Goal: Task Accomplishment & Management: Complete application form

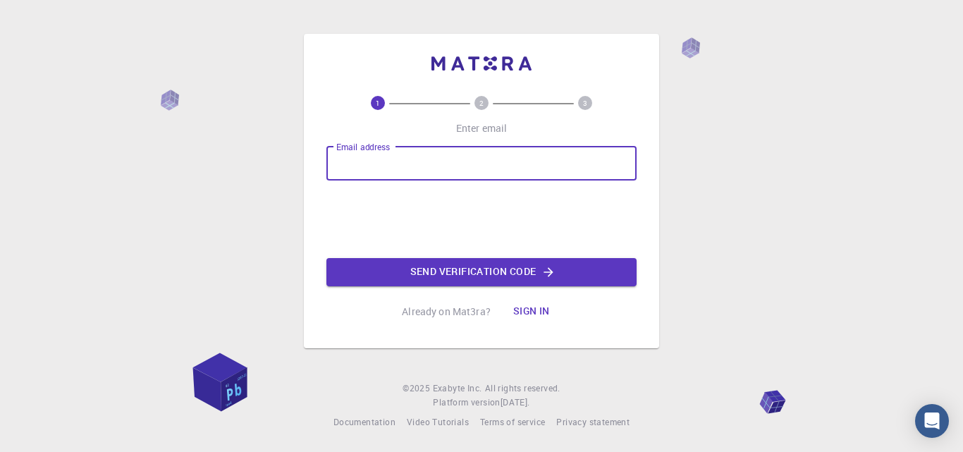
click at [422, 165] on input "Email address" at bounding box center [481, 164] width 310 height 34
type input "[EMAIL_ADDRESS][DOMAIN_NAME]"
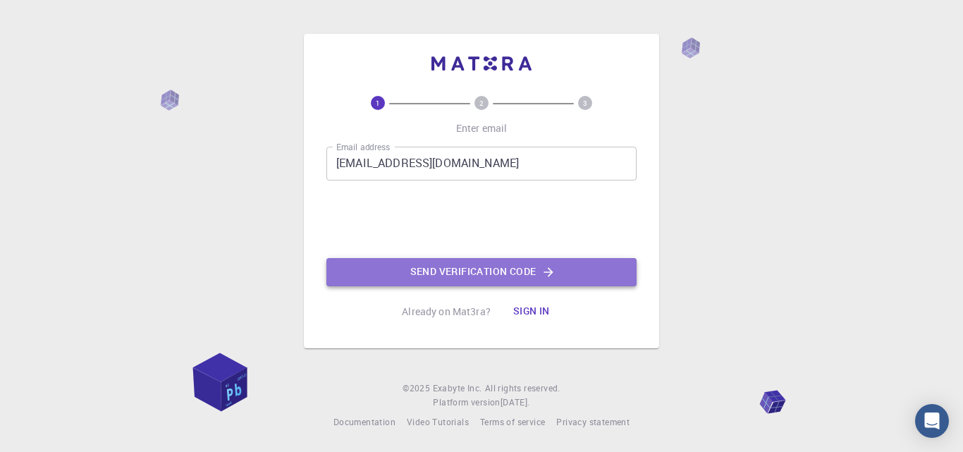
click at [432, 270] on button "Send verification code" at bounding box center [481, 272] width 310 height 28
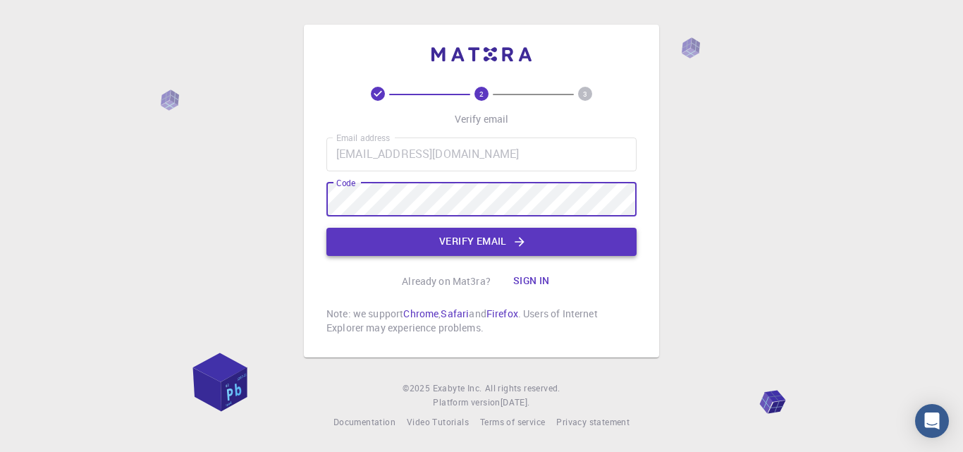
click at [593, 243] on button "Verify email" at bounding box center [481, 242] width 310 height 28
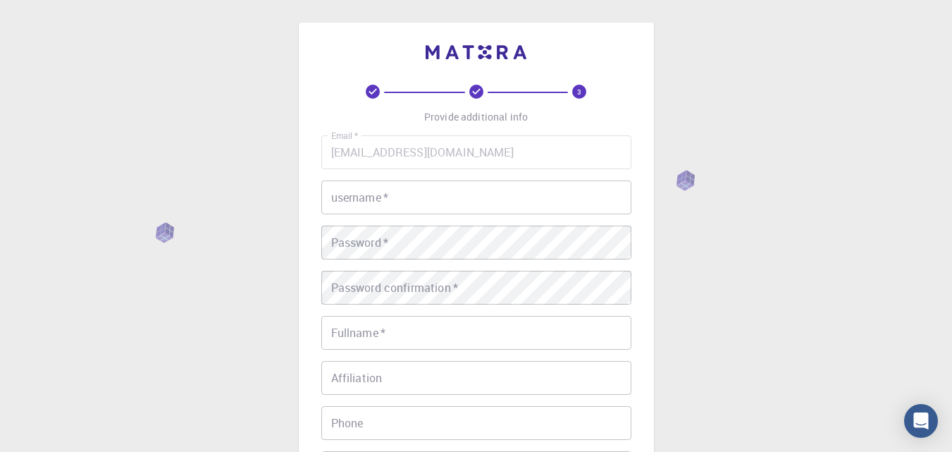
click at [419, 198] on input "username   *" at bounding box center [476, 197] width 310 height 34
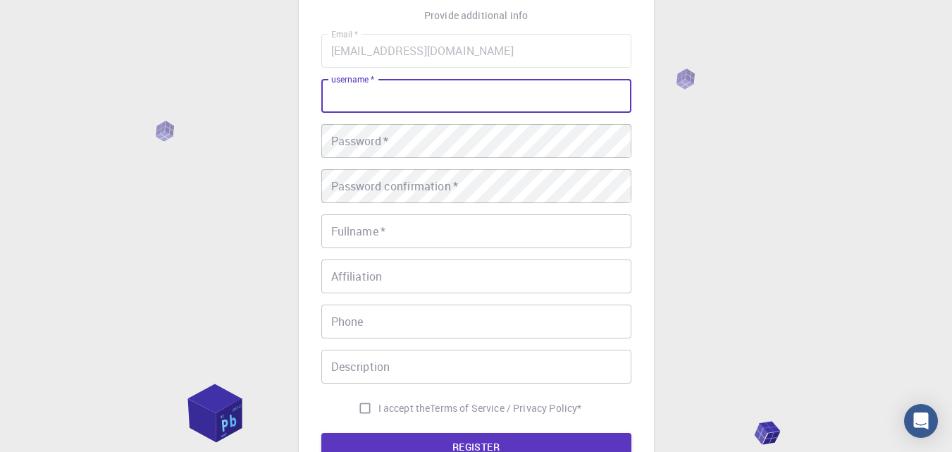
scroll to position [102, 0]
type input "[PERSON_NAME]"
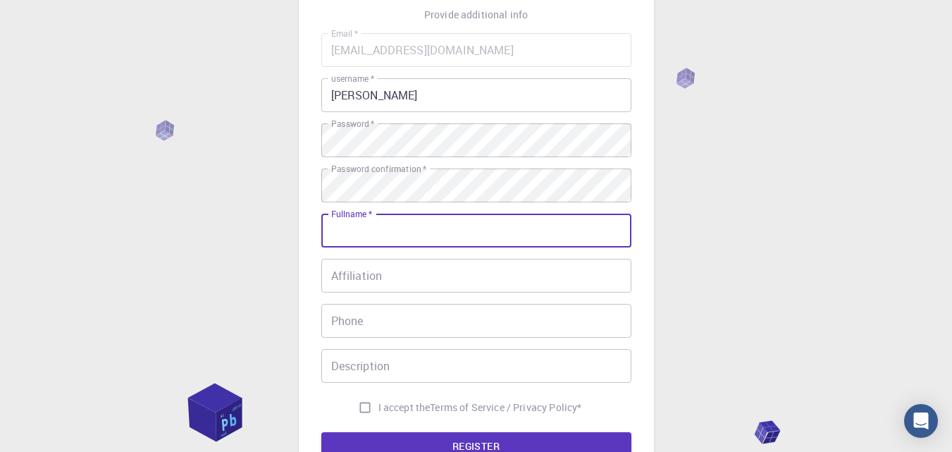
click at [431, 234] on input "Fullname   *" at bounding box center [476, 231] width 310 height 34
type input "[PERSON_NAME]"
click at [369, 404] on input "I accept the Terms of Service / Privacy Policy *" at bounding box center [365, 407] width 27 height 27
checkbox input "true"
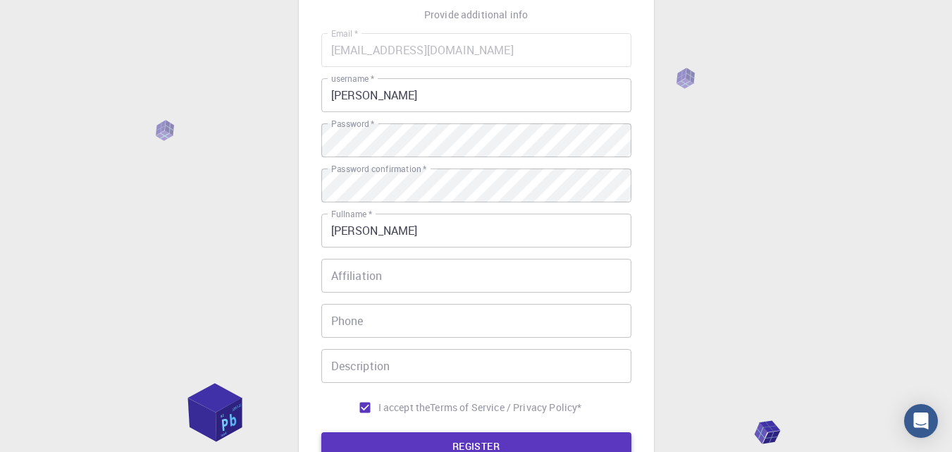
click at [397, 441] on button "REGISTER" at bounding box center [476, 446] width 310 height 28
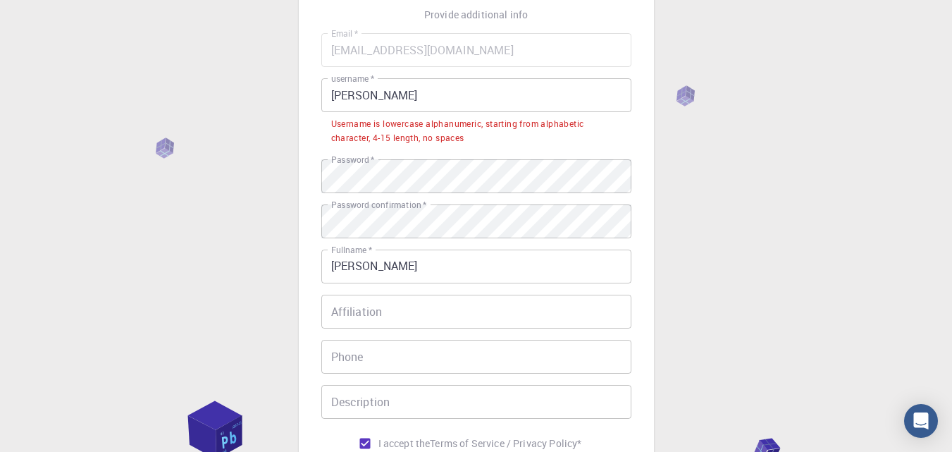
click at [433, 106] on input "[PERSON_NAME]" at bounding box center [476, 95] width 310 height 34
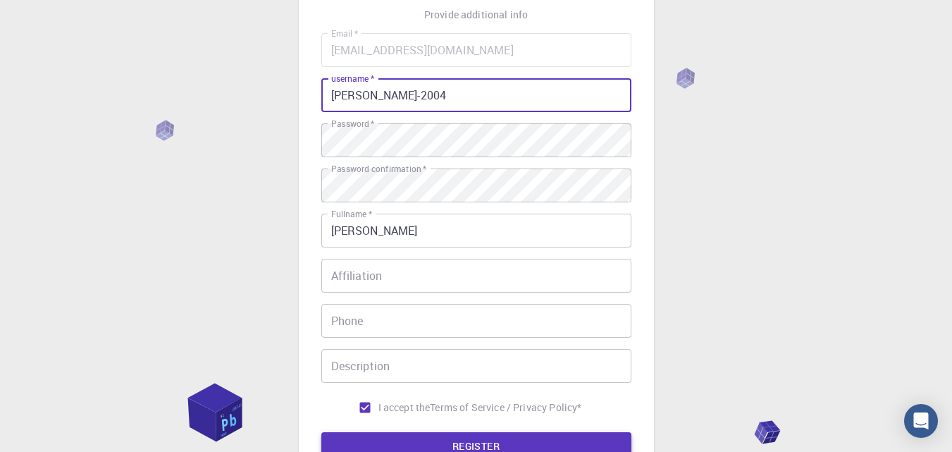
click at [537, 441] on button "REGISTER" at bounding box center [476, 446] width 310 height 28
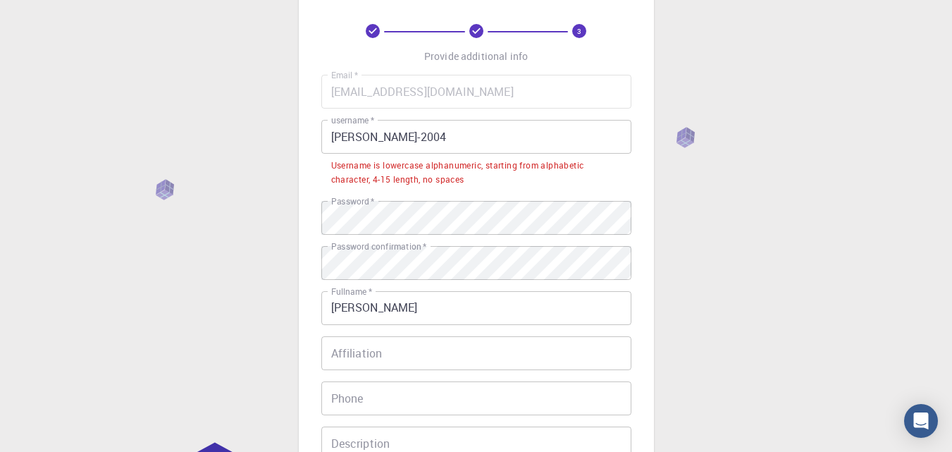
scroll to position [62, 0]
click at [403, 135] on input "[PERSON_NAME]-2004" at bounding box center [476, 135] width 310 height 34
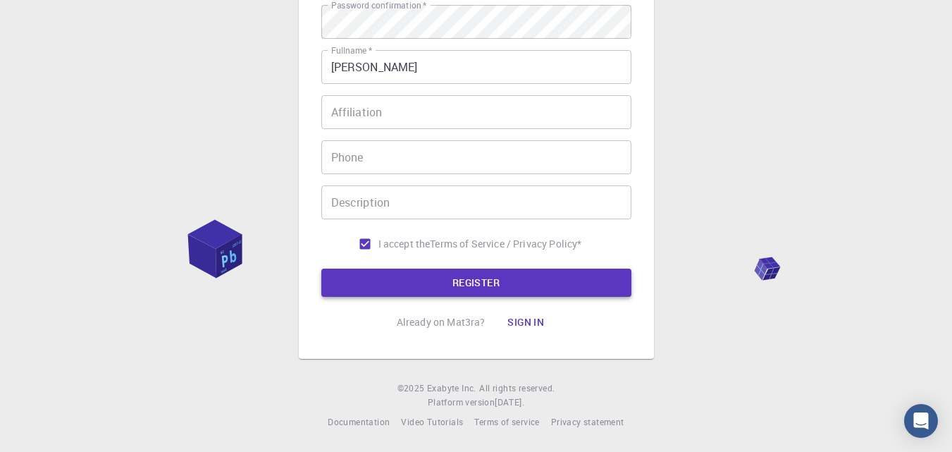
click at [586, 282] on button "REGISTER" at bounding box center [476, 283] width 310 height 28
click at [598, 283] on button "REGISTER" at bounding box center [476, 283] width 310 height 28
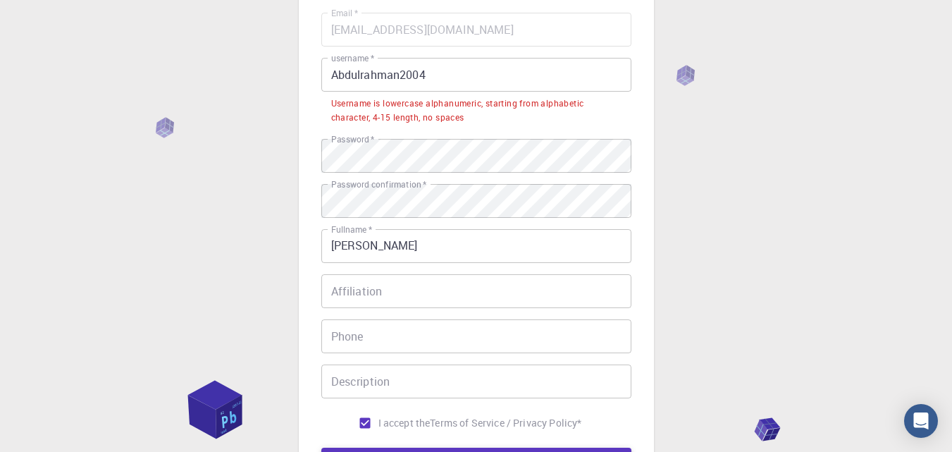
scroll to position [122, 0]
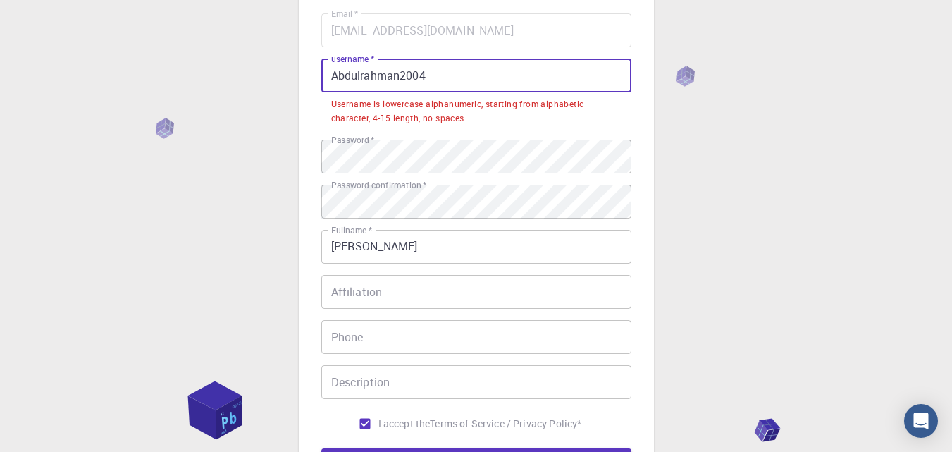
click at [337, 73] on input "Abdulrahman2004" at bounding box center [476, 76] width 310 height 34
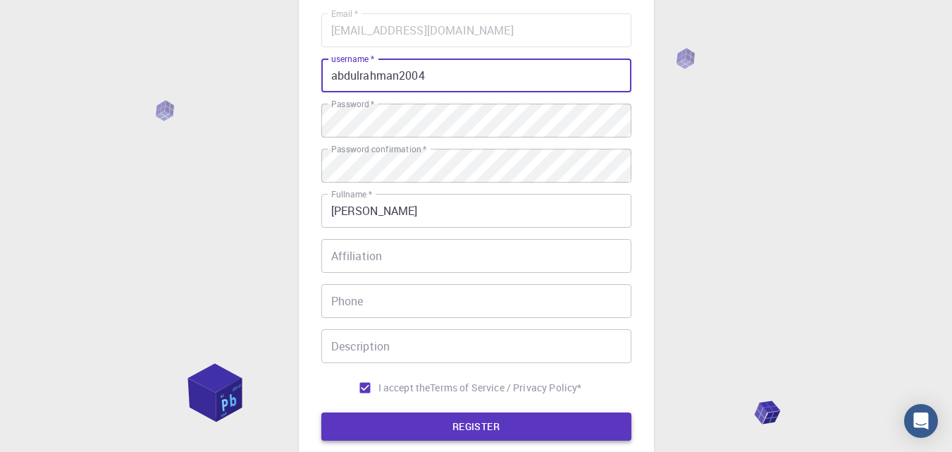
type input "abdulrahman2004"
click at [548, 431] on button "REGISTER" at bounding box center [476, 426] width 310 height 28
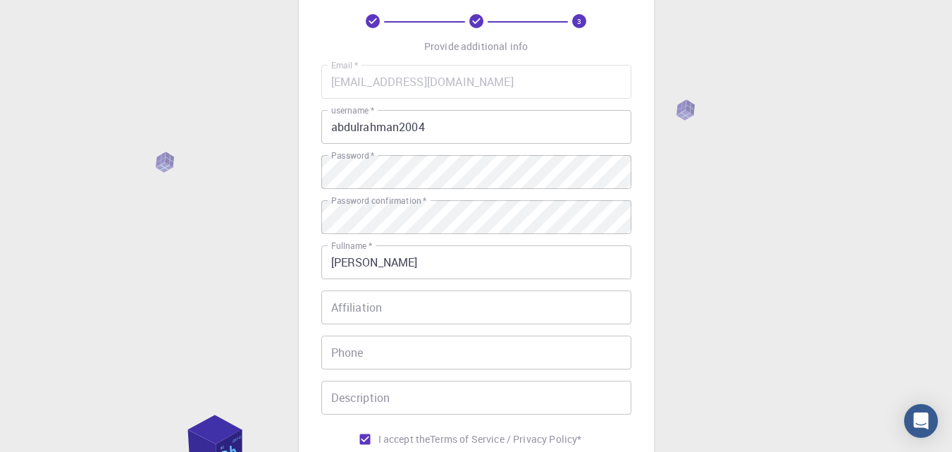
scroll to position [65, 0]
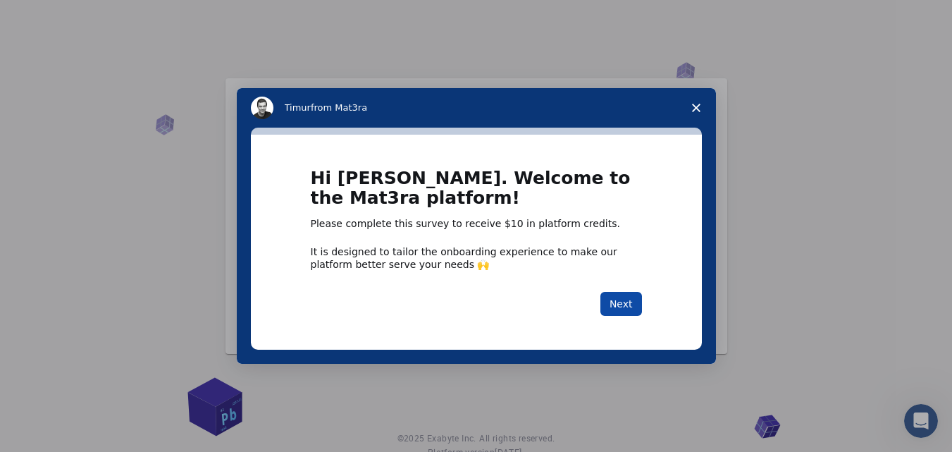
click at [619, 301] on button "Next" at bounding box center [622, 304] width 42 height 24
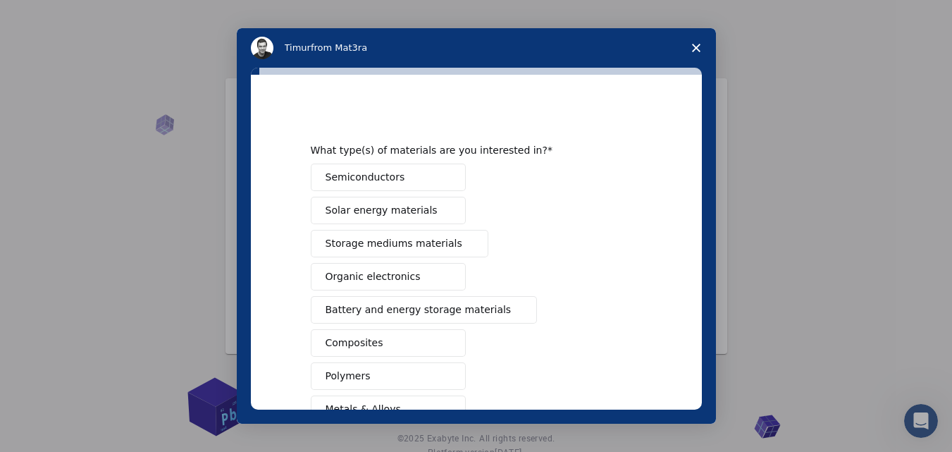
click at [696, 46] on icon "Close survey" at bounding box center [696, 48] width 8 height 8
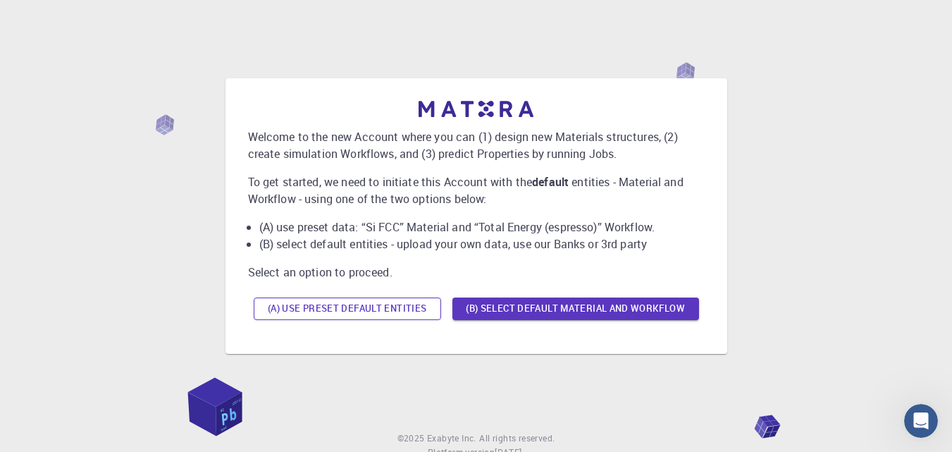
click at [390, 303] on button "(A) Use preset default entities" at bounding box center [347, 308] width 187 height 23
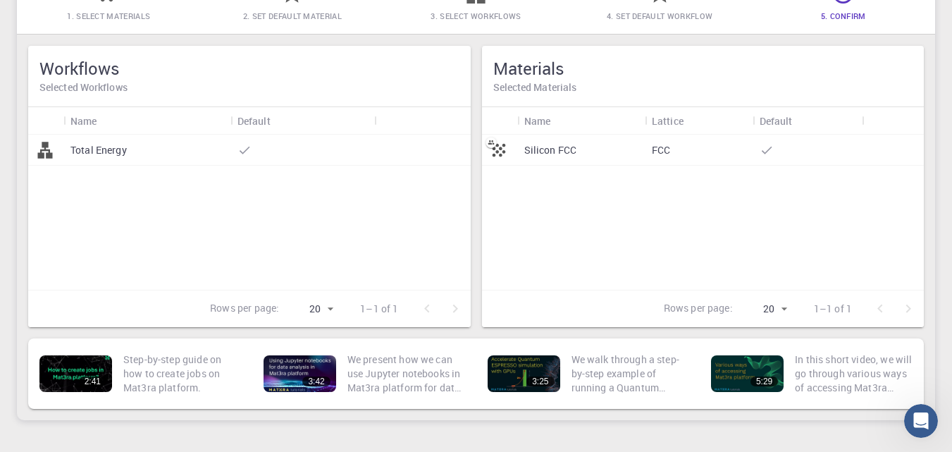
scroll to position [149, 0]
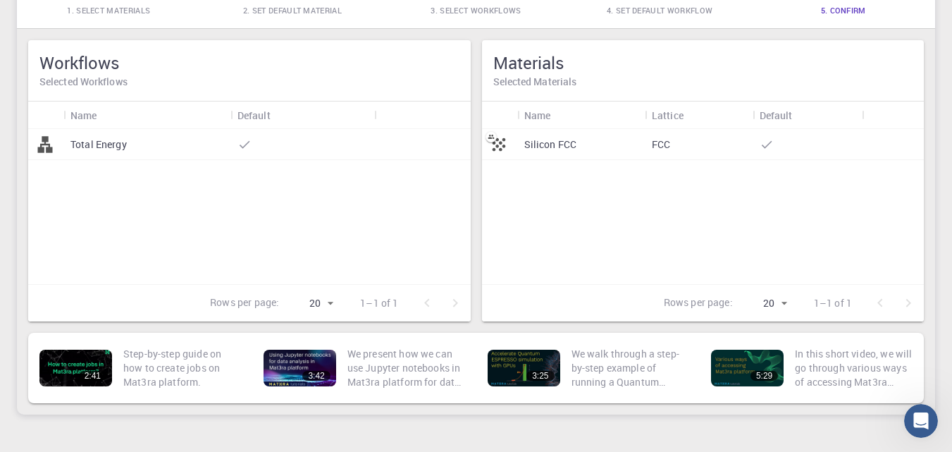
click at [307, 225] on div "Total Energy" at bounding box center [249, 206] width 443 height 155
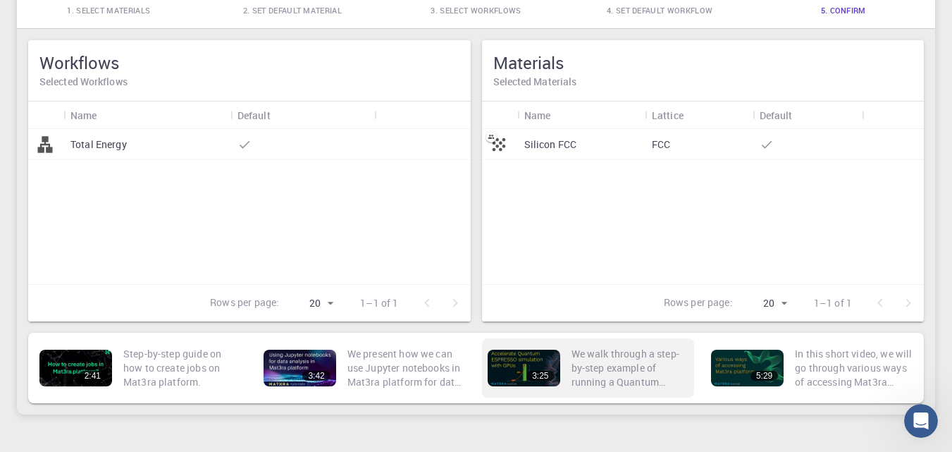
click at [574, 384] on p "We walk through a step-by-step example of running a Quantum ESPRESSO job on a G…" at bounding box center [631, 368] width 118 height 42
